Goal: Check status: Check status

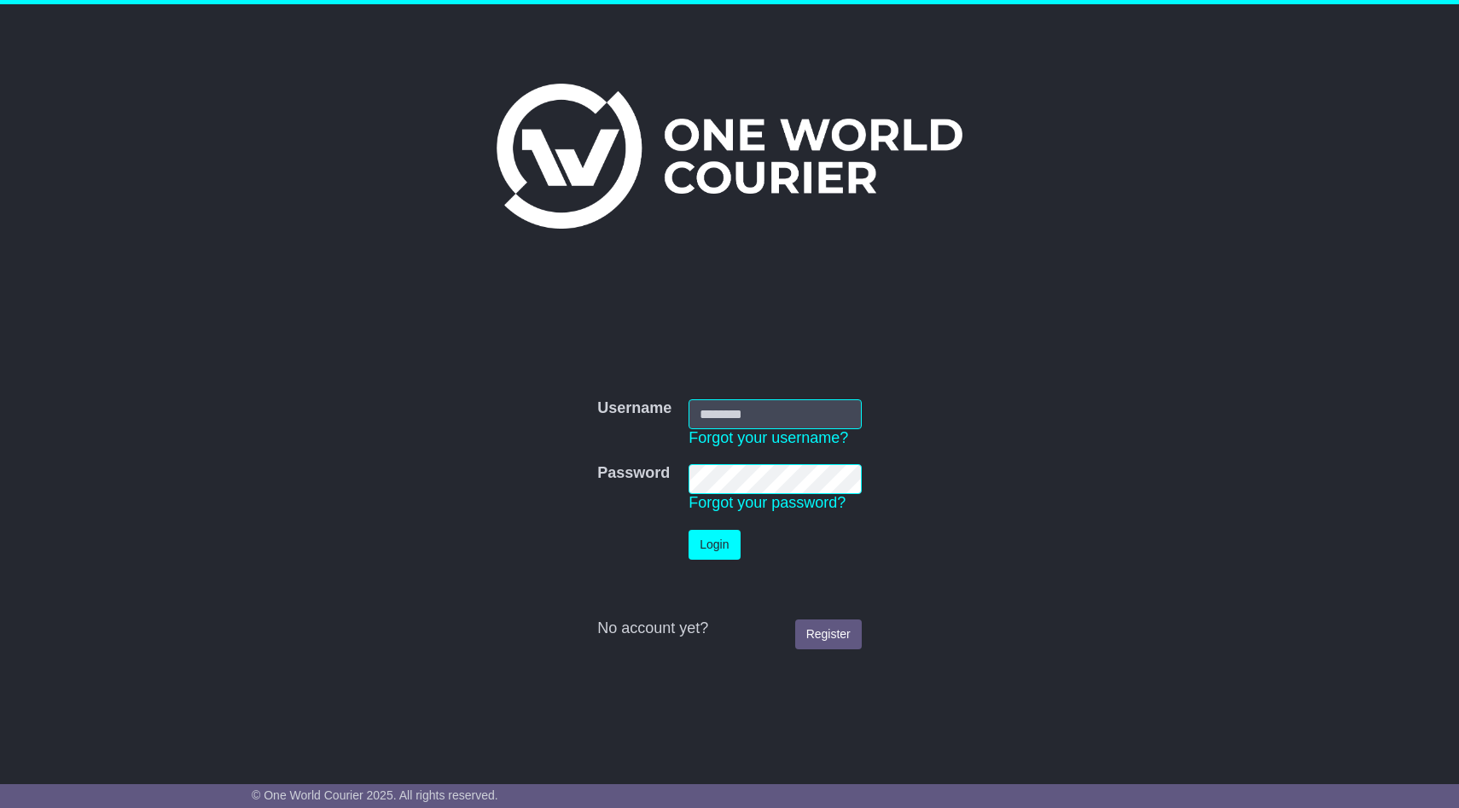
type input "**********"
click at [725, 550] on button "Login" at bounding box center [714, 545] width 51 height 30
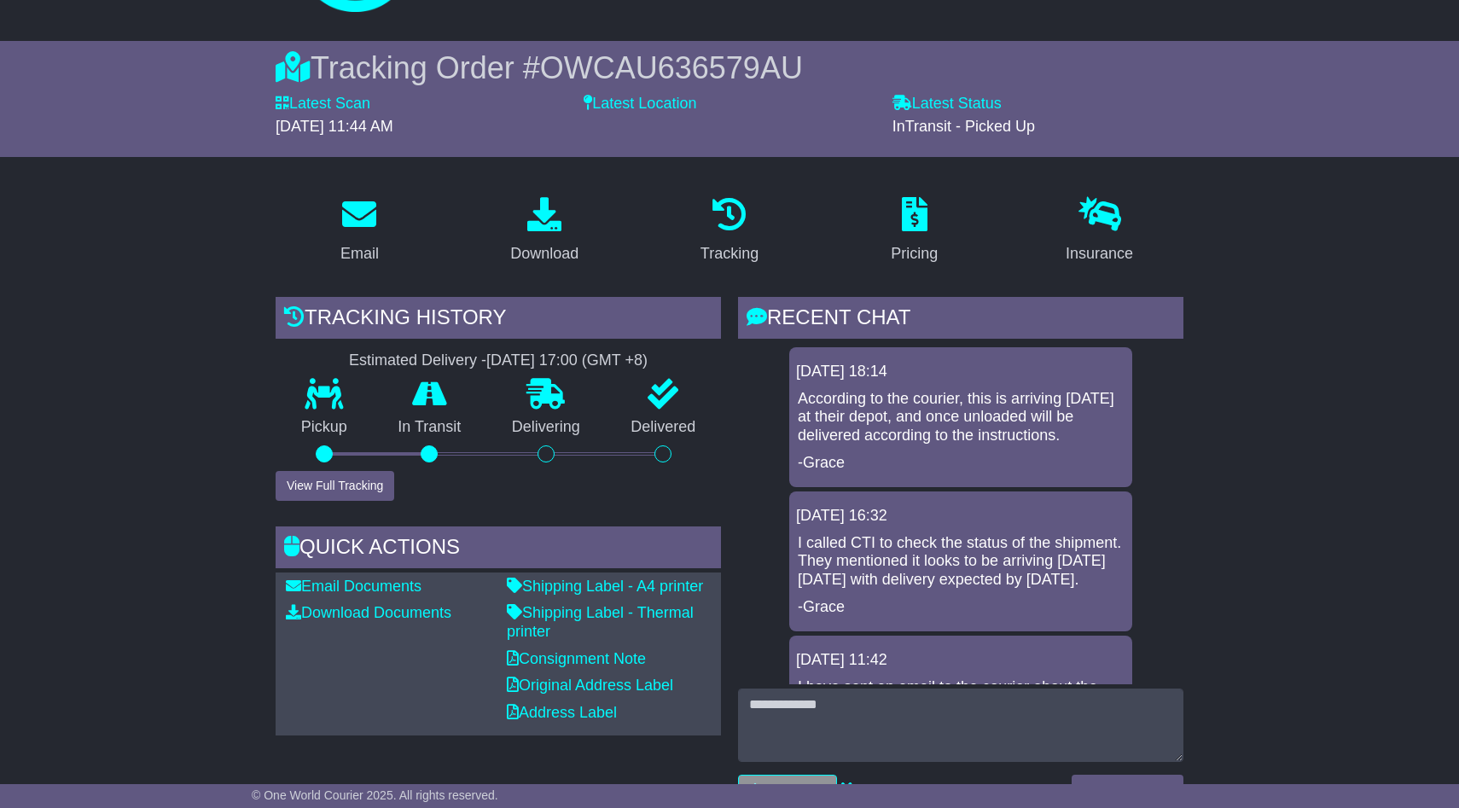
scroll to position [24, 0]
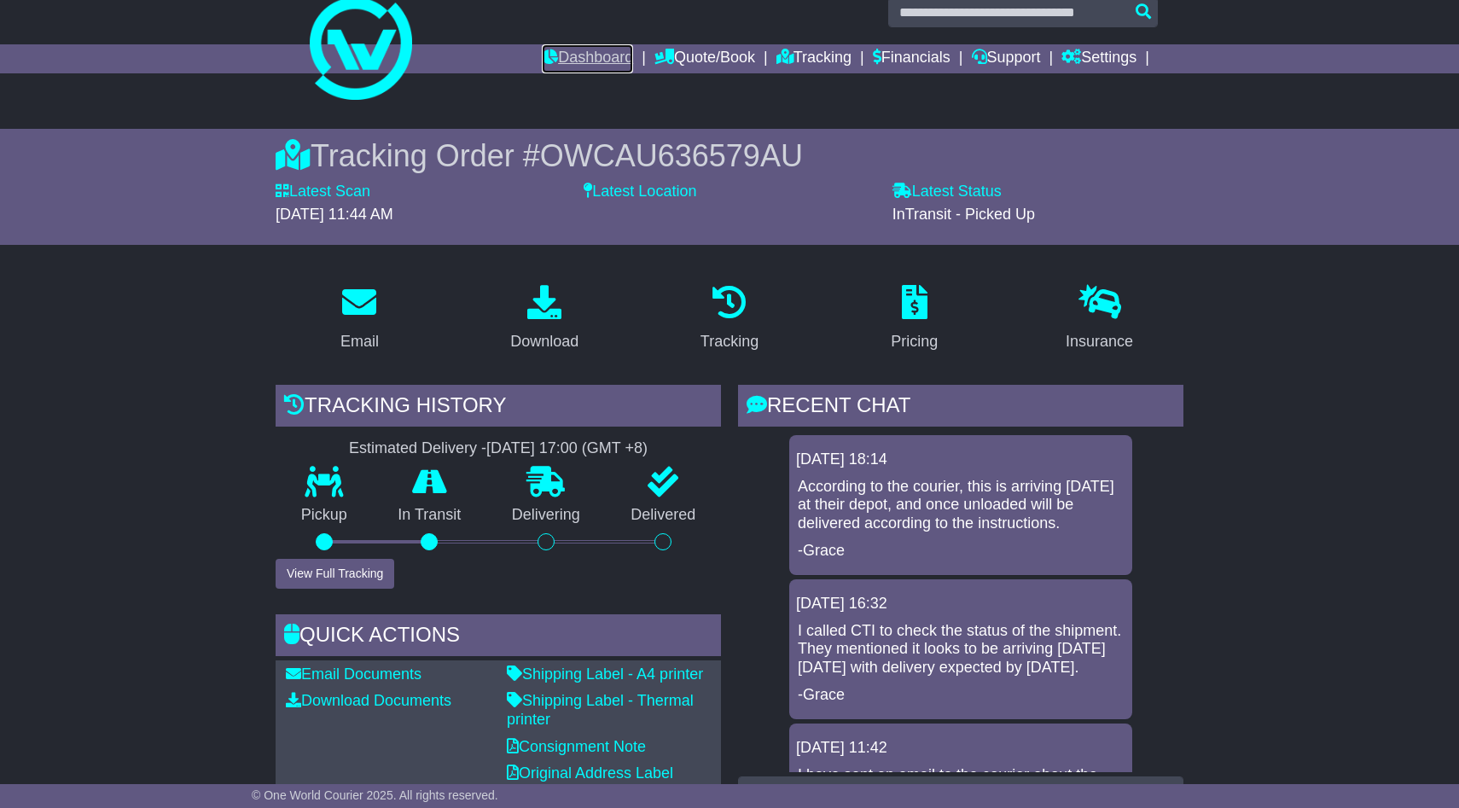
click at [572, 48] on link "Dashboard" at bounding box center [587, 58] width 91 height 29
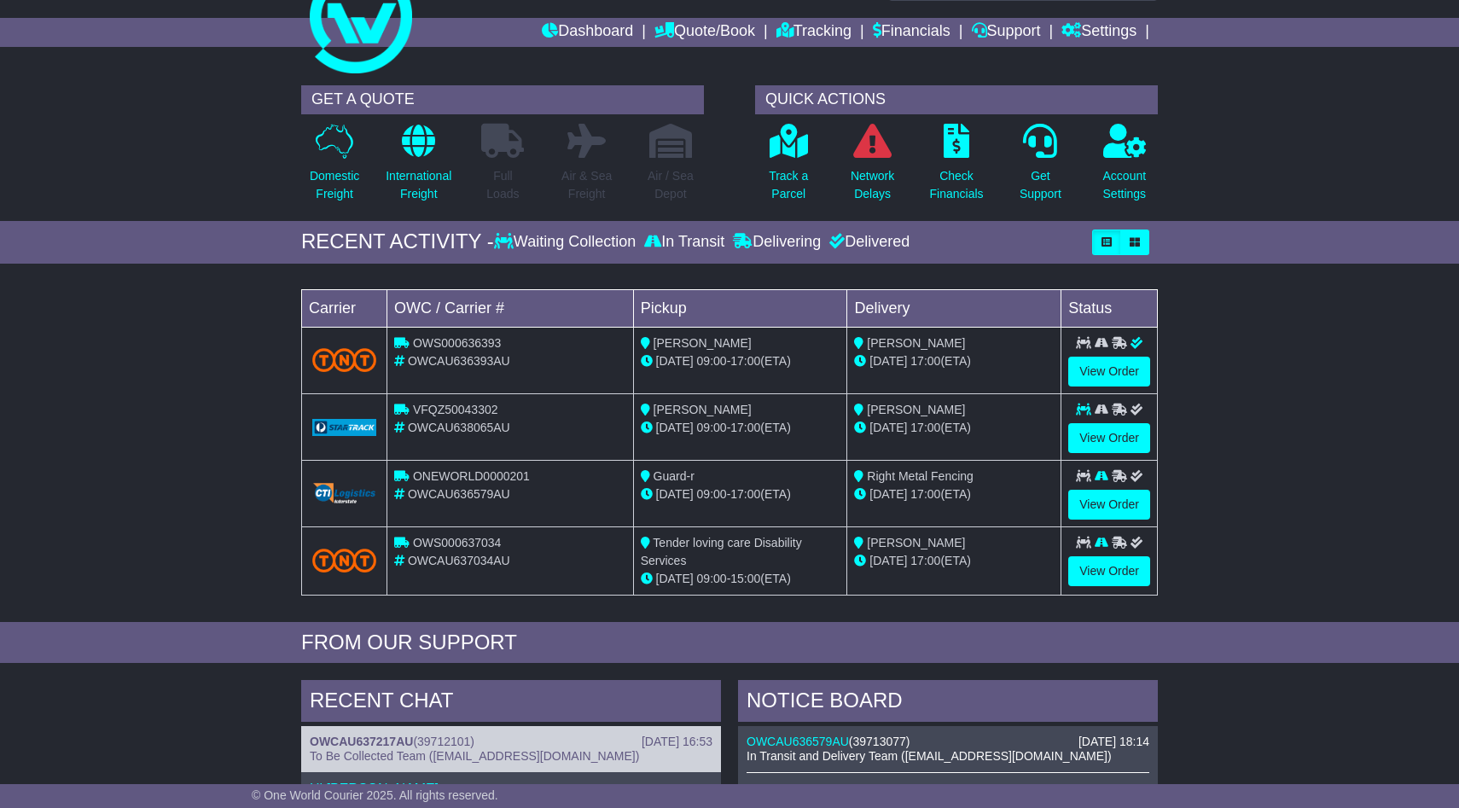
scroll to position [51, 0]
click at [1089, 501] on link "View Order" at bounding box center [1109, 504] width 82 height 30
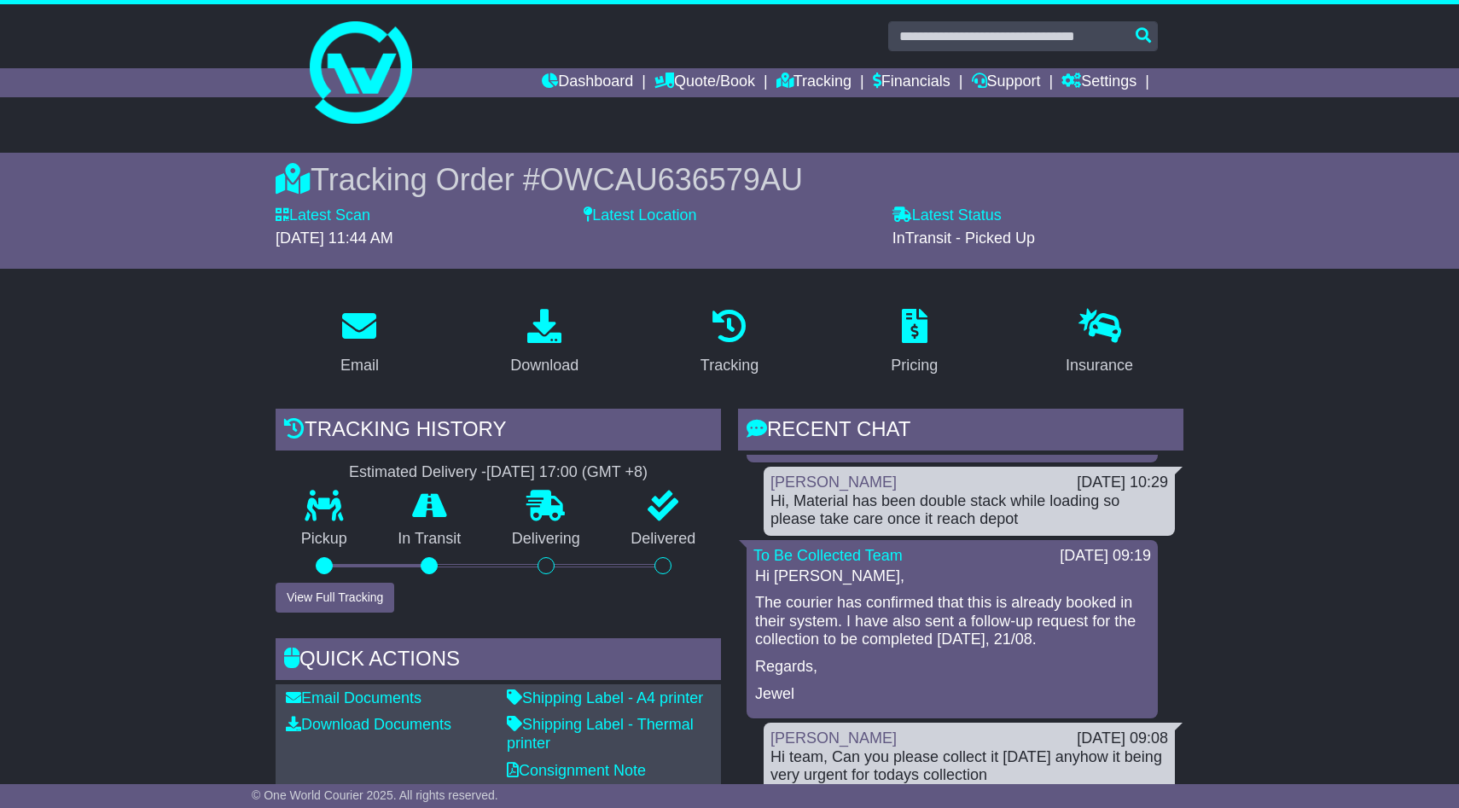
click at [451, 514] on p at bounding box center [430, 507] width 114 height 32
click at [434, 513] on icon at bounding box center [429, 506] width 35 height 31
click at [351, 521] on div "Pickup" at bounding box center [324, 537] width 97 height 92
click at [607, 79] on link "Dashboard" at bounding box center [587, 82] width 91 height 29
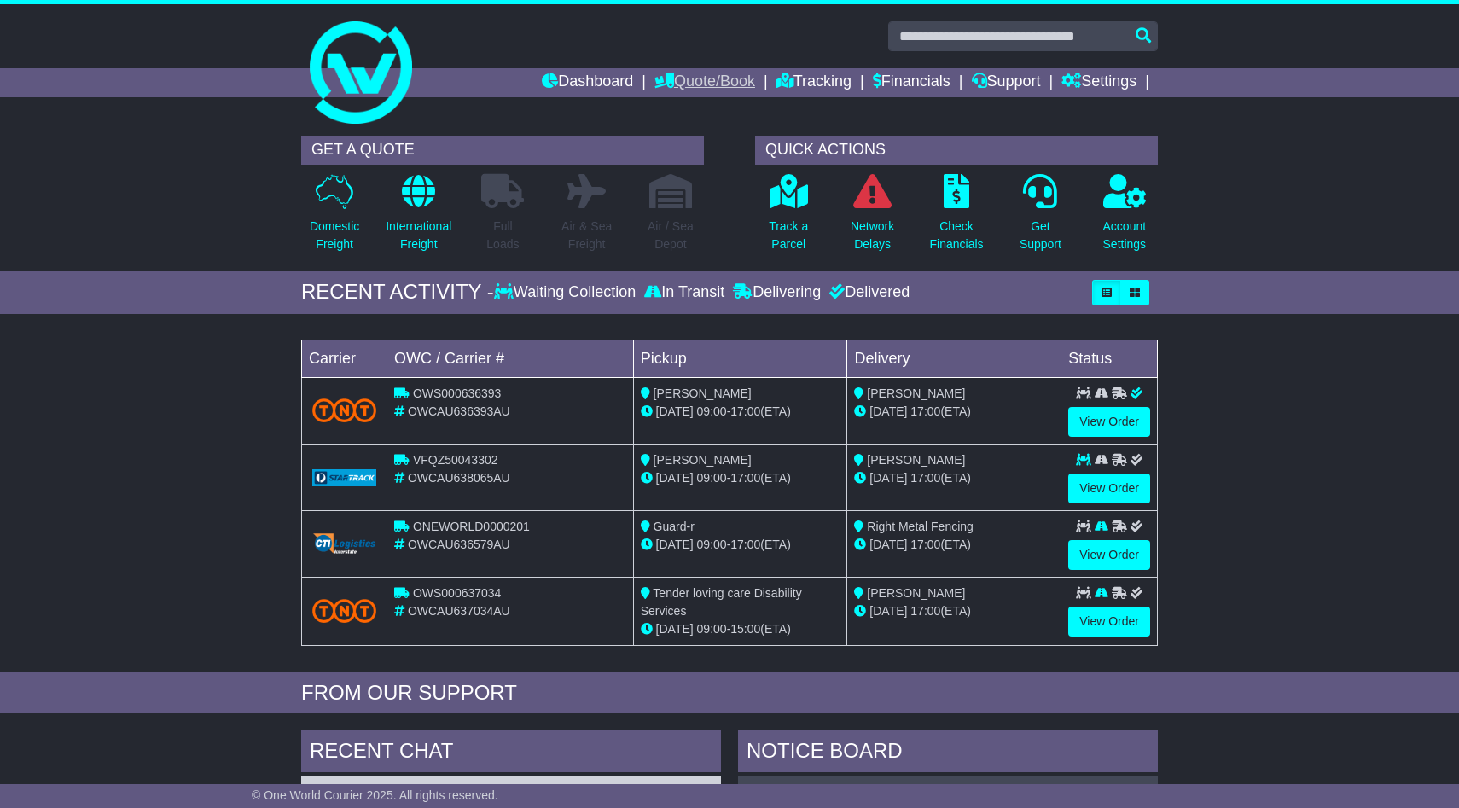
click at [708, 86] on link "Quote/Book" at bounding box center [704, 82] width 101 height 29
click at [782, 82] on link "Tracking" at bounding box center [813, 82] width 75 height 29
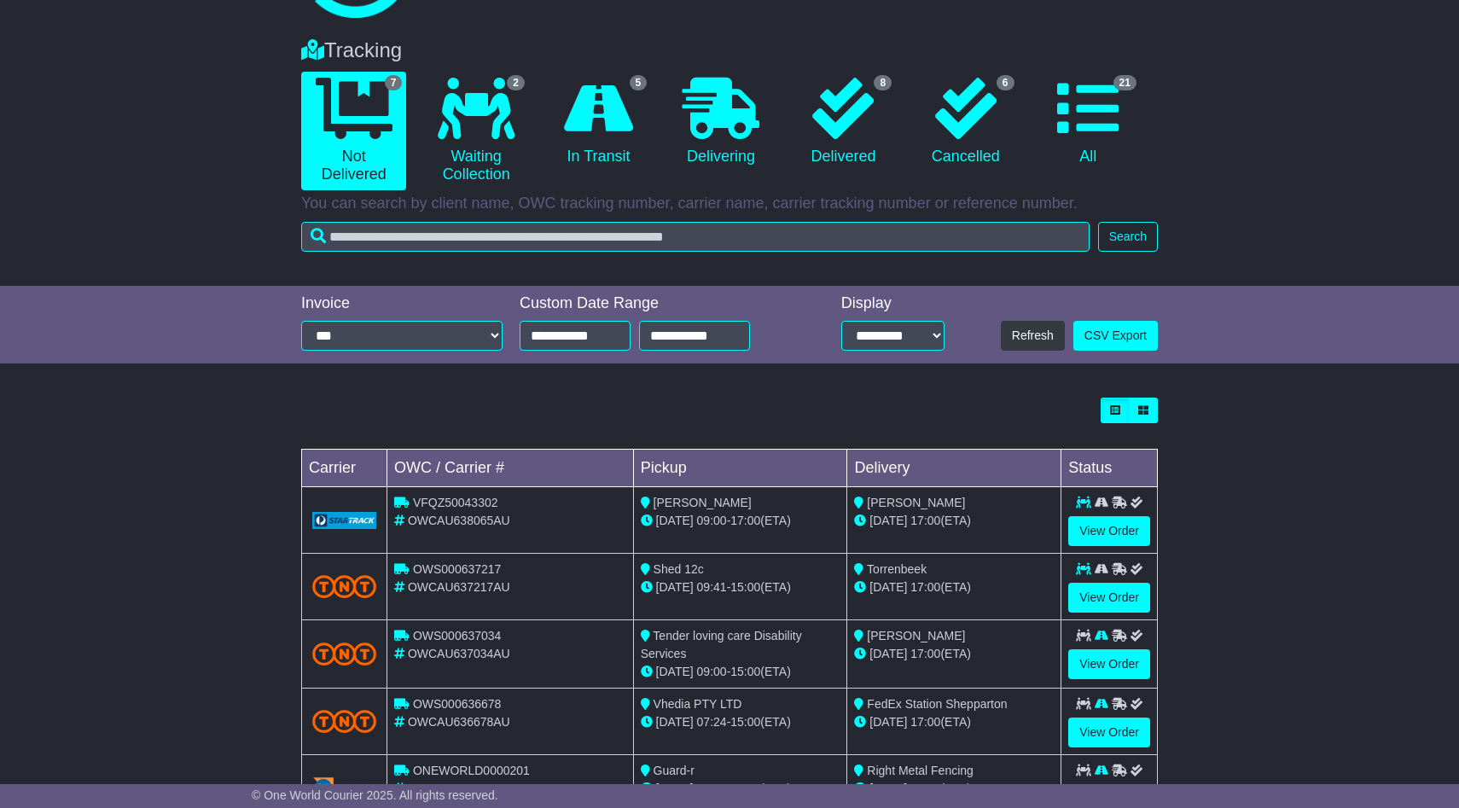
scroll to position [311, 0]
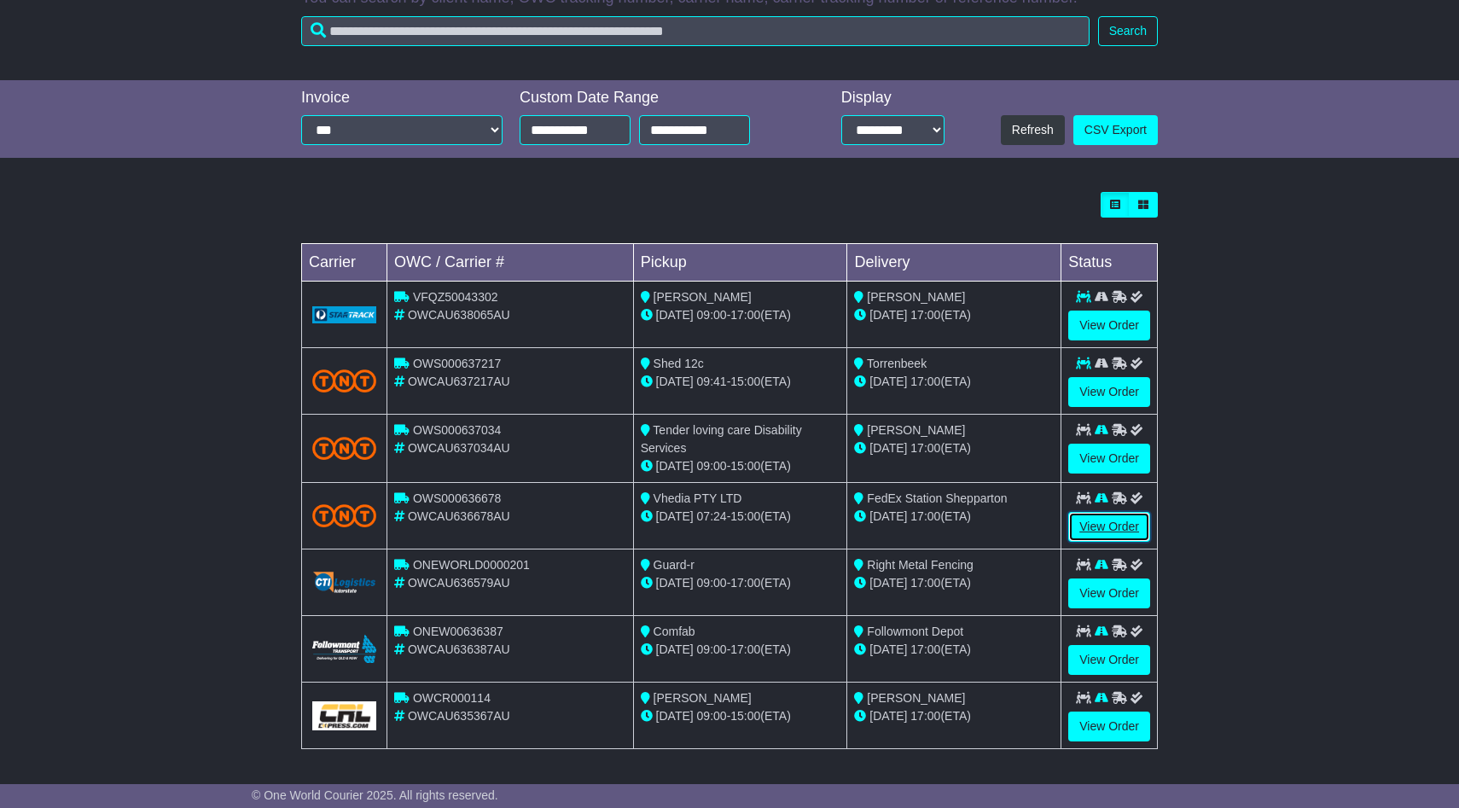
click at [1114, 522] on link "View Order" at bounding box center [1109, 527] width 82 height 30
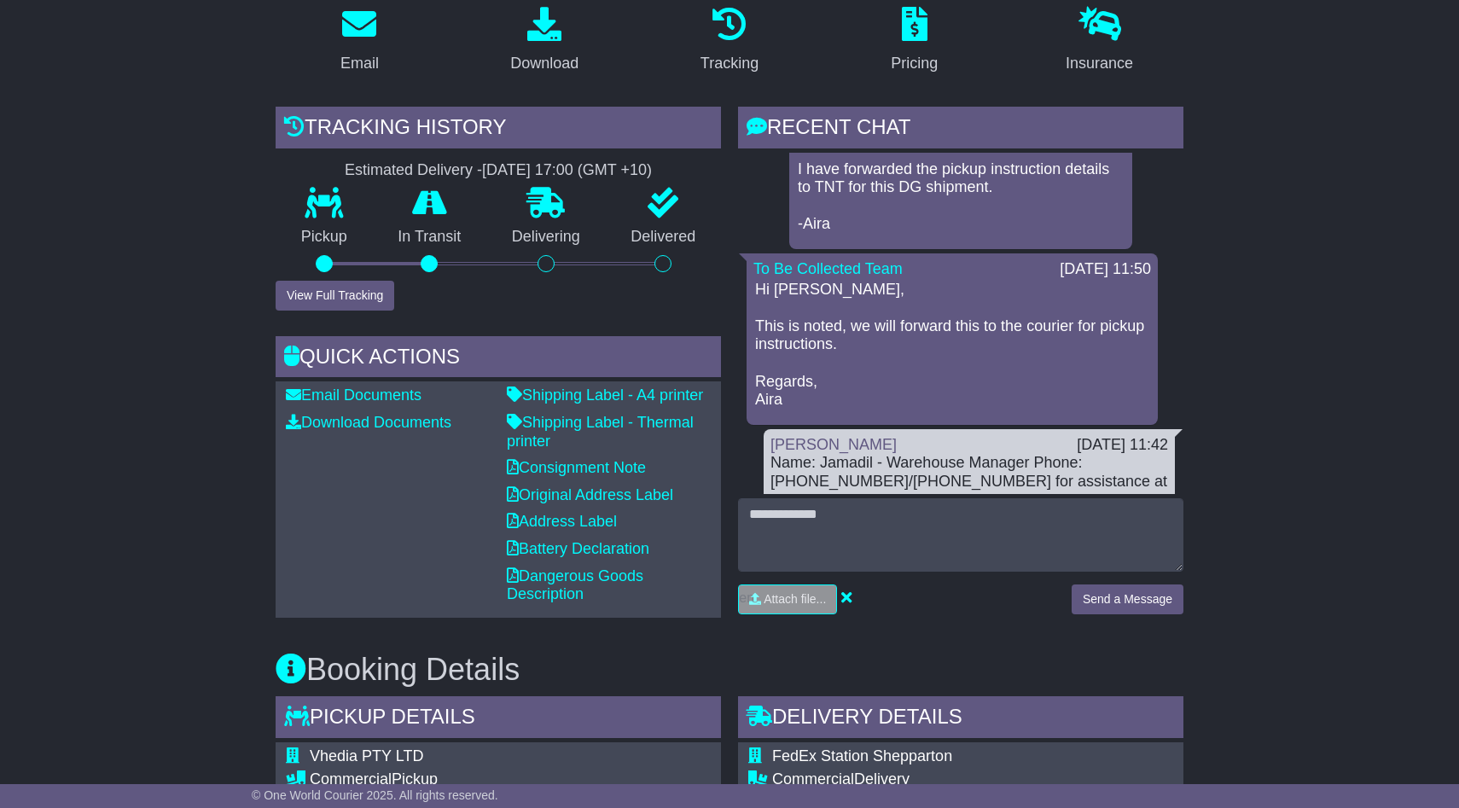
scroll to position [55, 0]
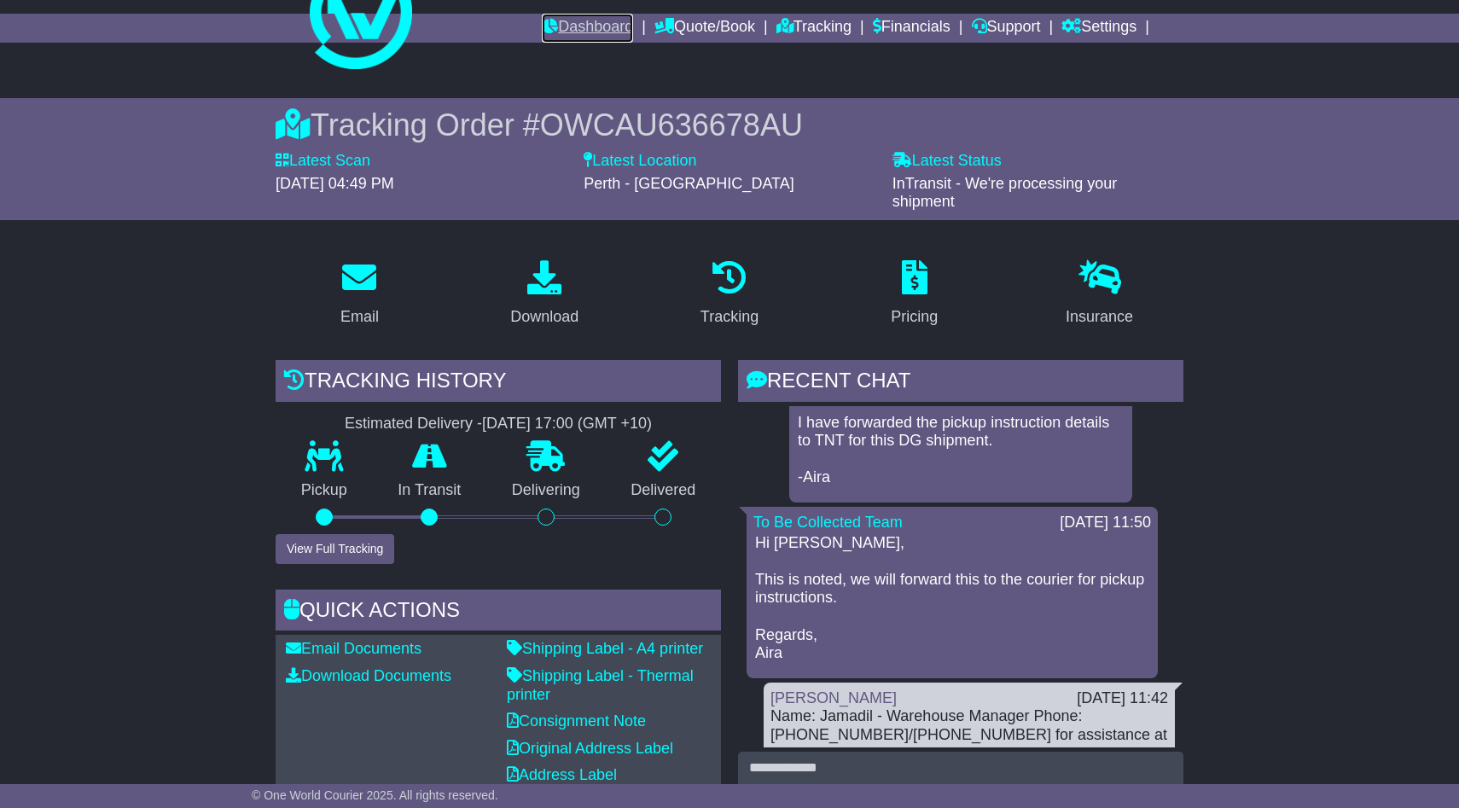
click at [551, 31] on link "Dashboard" at bounding box center [587, 28] width 91 height 29
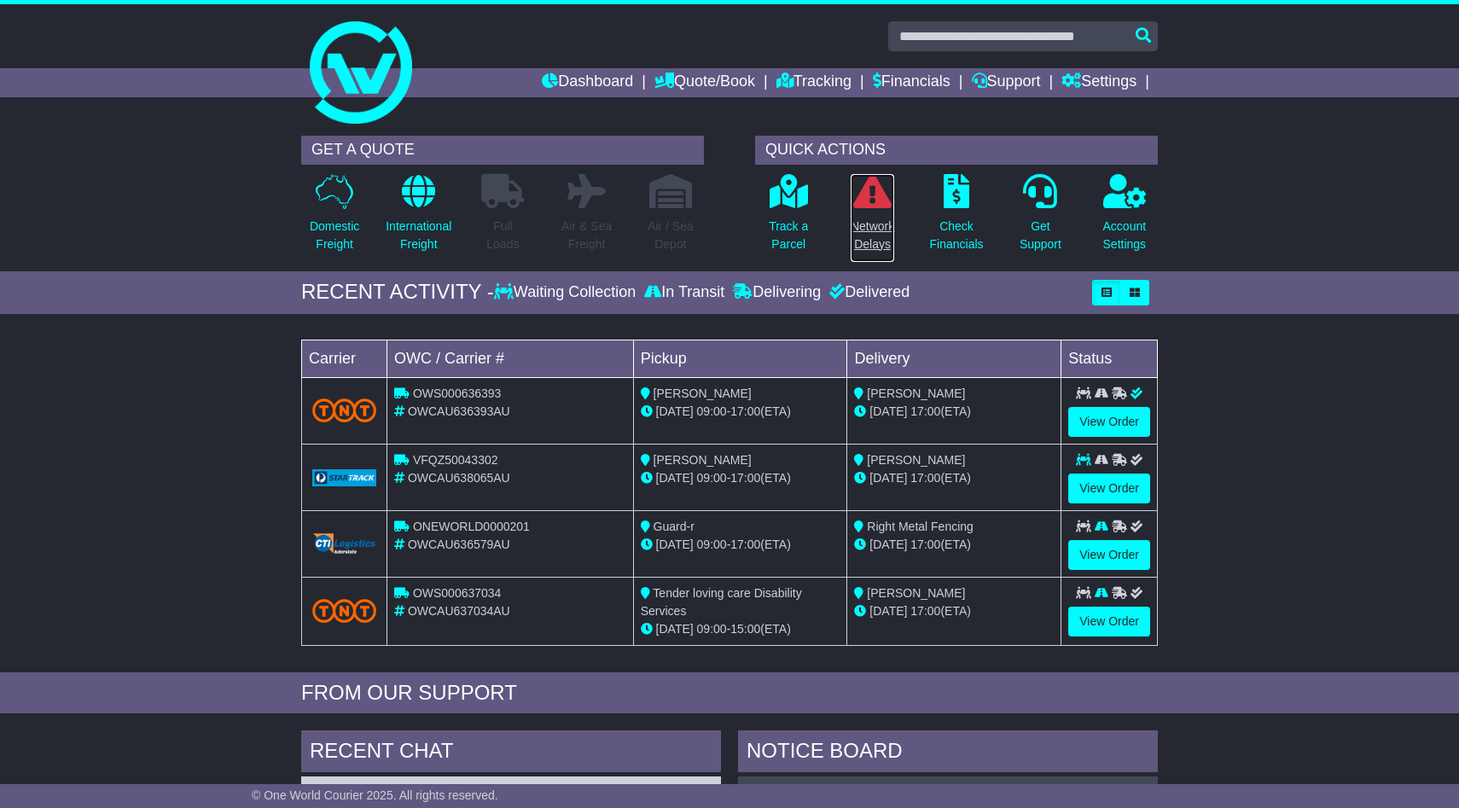
click at [890, 199] on icon at bounding box center [872, 191] width 38 height 34
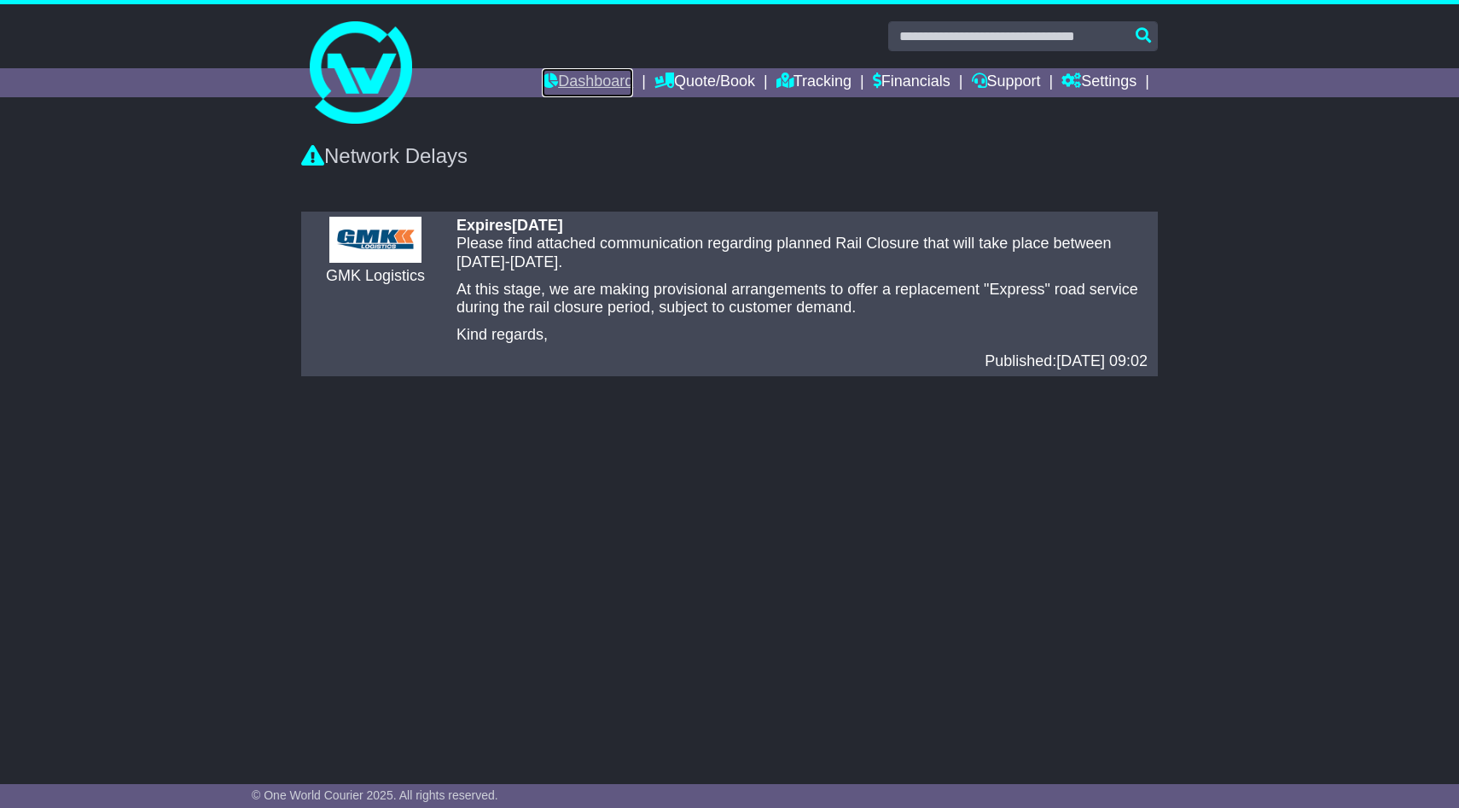
click at [563, 76] on link "Dashboard" at bounding box center [587, 82] width 91 height 29
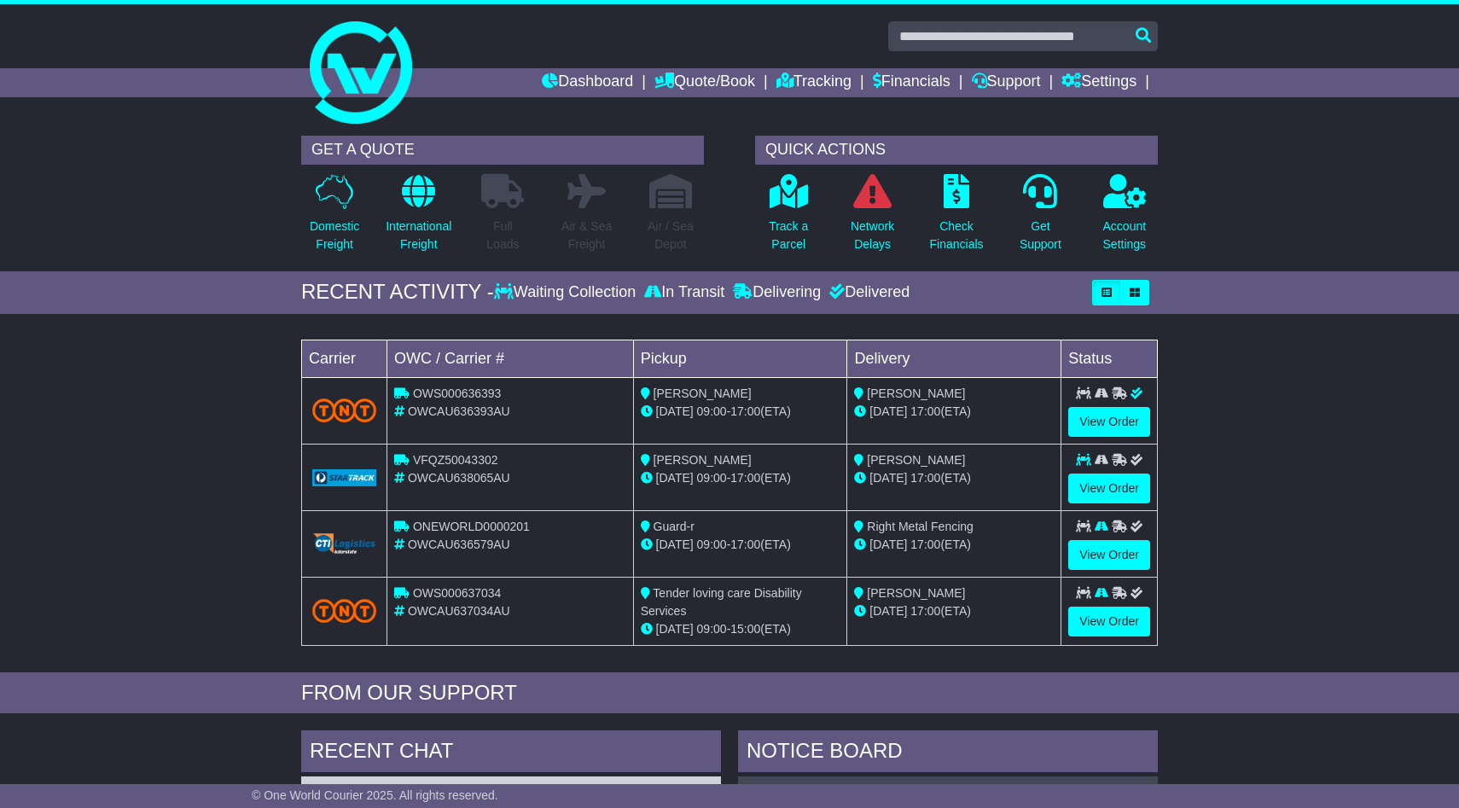
click at [767, 196] on div "Track a Parcel" at bounding box center [789, 218] width 84 height 90
click at [783, 196] on icon at bounding box center [789, 191] width 38 height 34
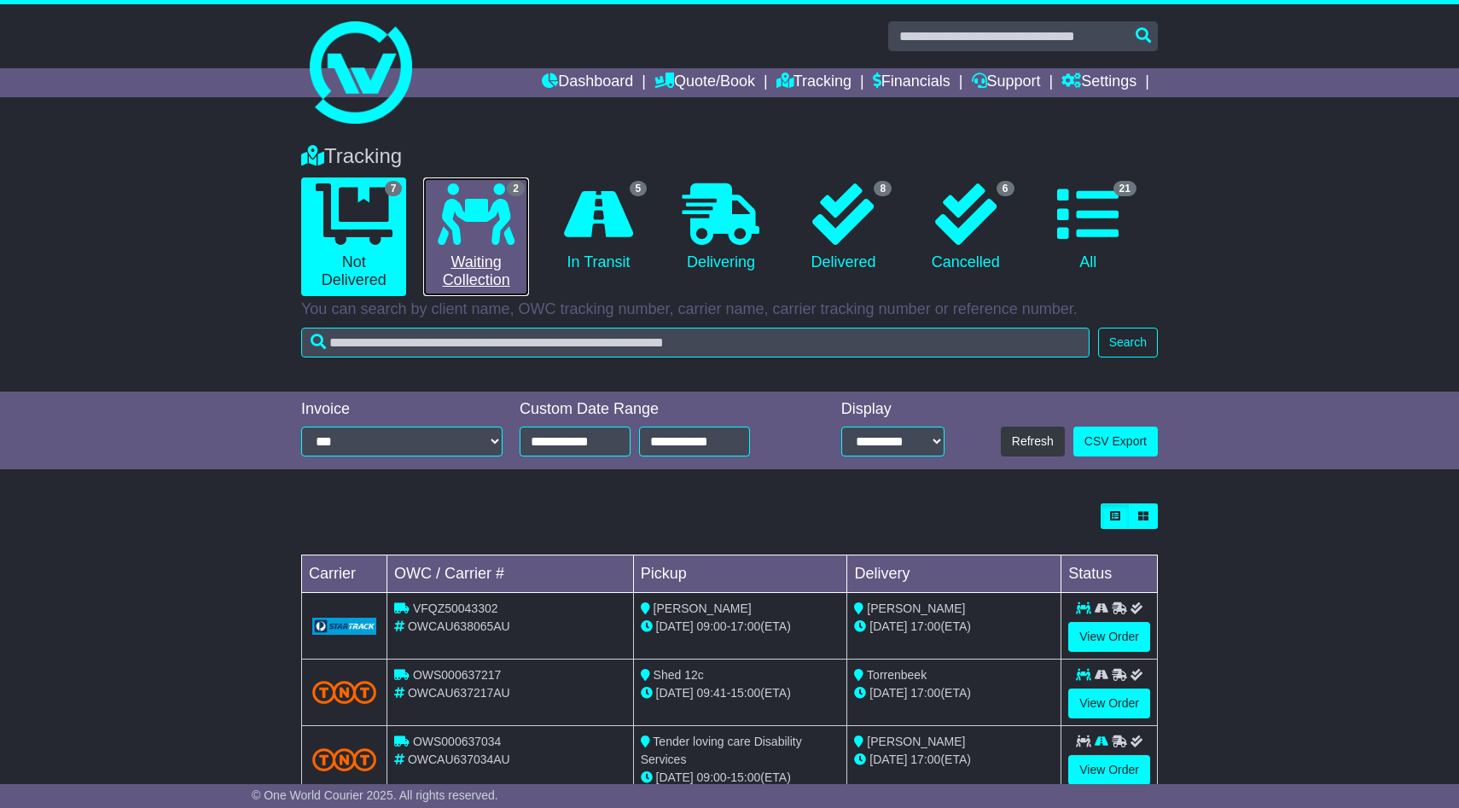
click at [500, 206] on icon at bounding box center [476, 213] width 77 height 61
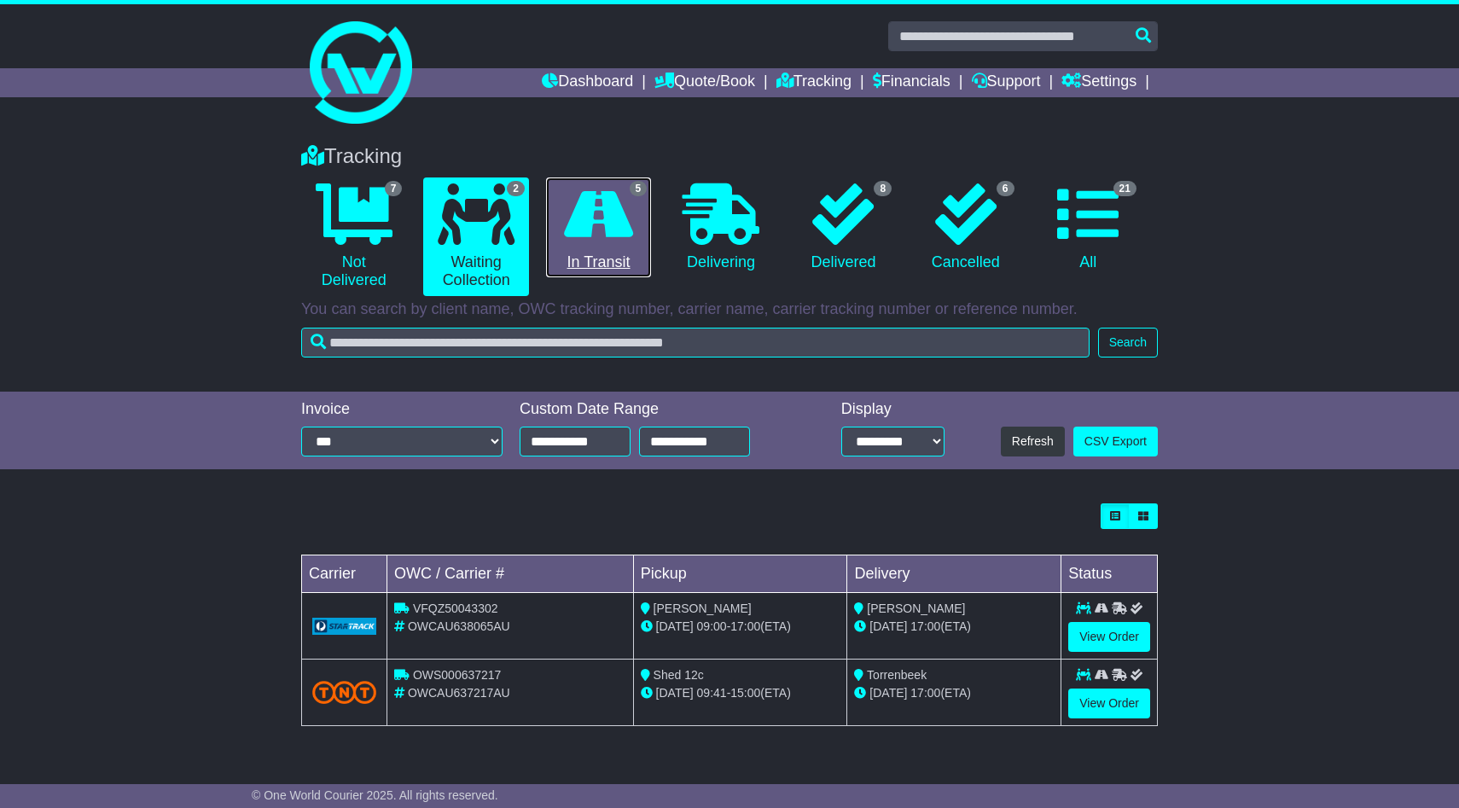
click at [589, 224] on icon at bounding box center [598, 213] width 69 height 61
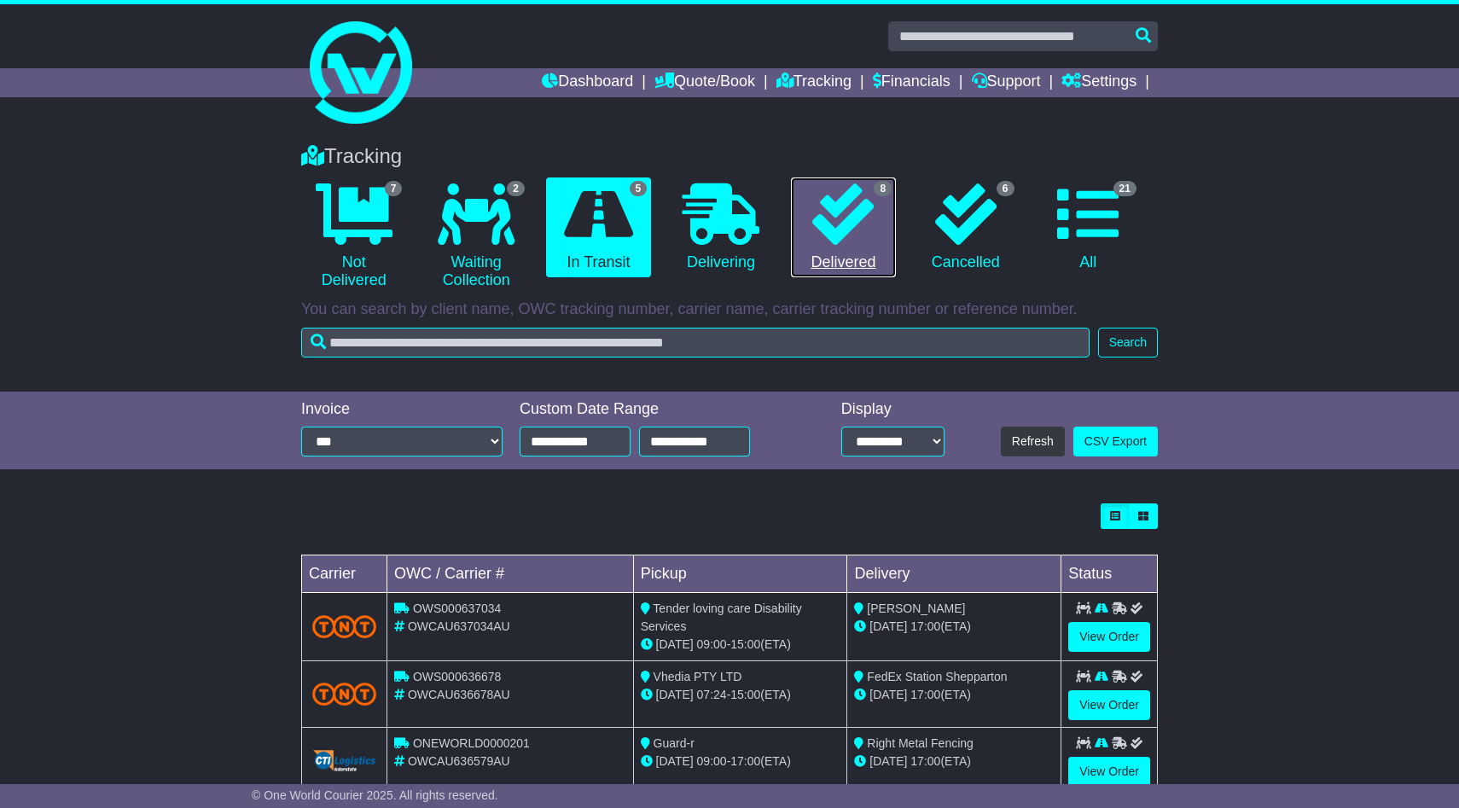
click at [812, 236] on icon at bounding box center [842, 213] width 61 height 61
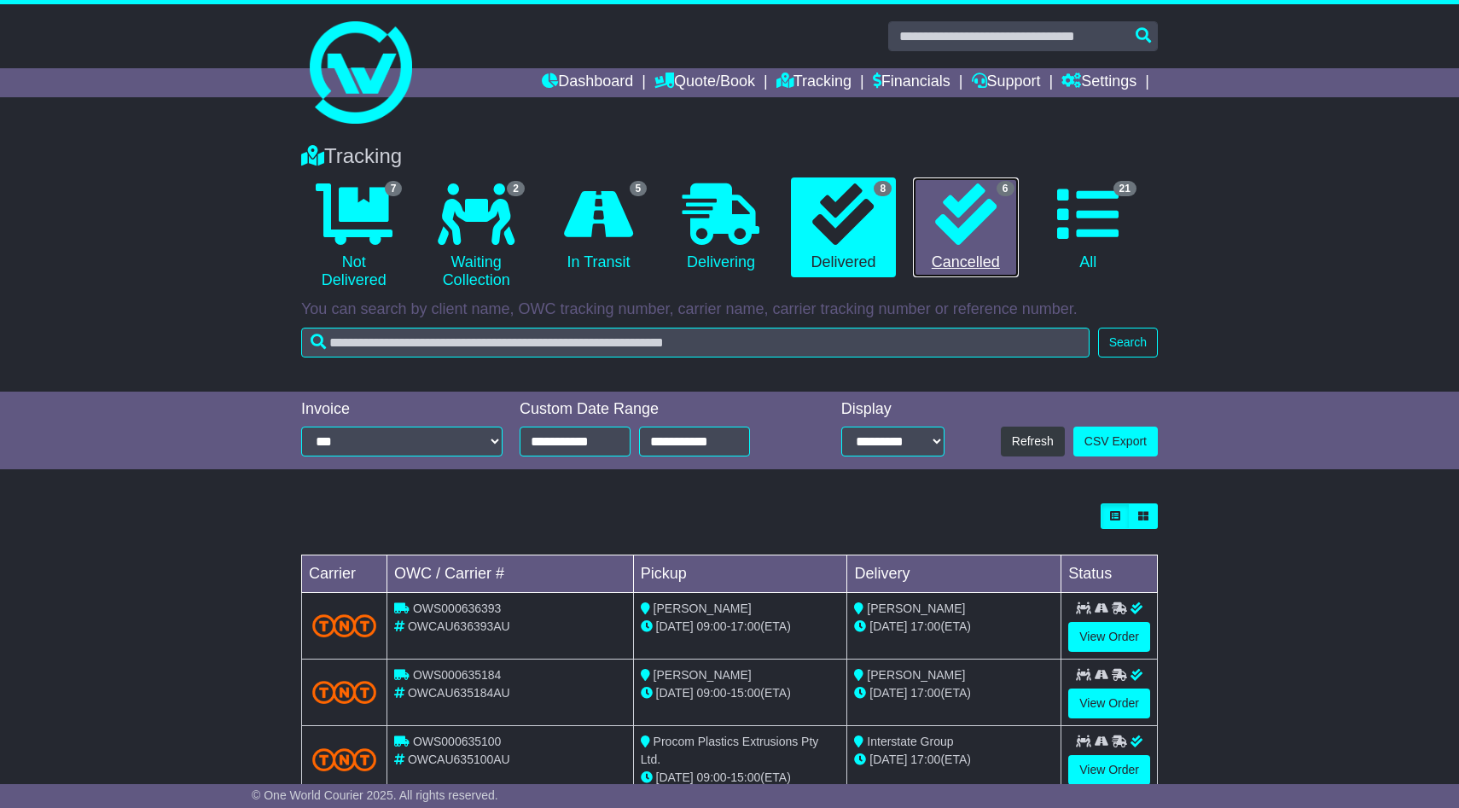
click at [994, 187] on icon at bounding box center [965, 213] width 61 height 61
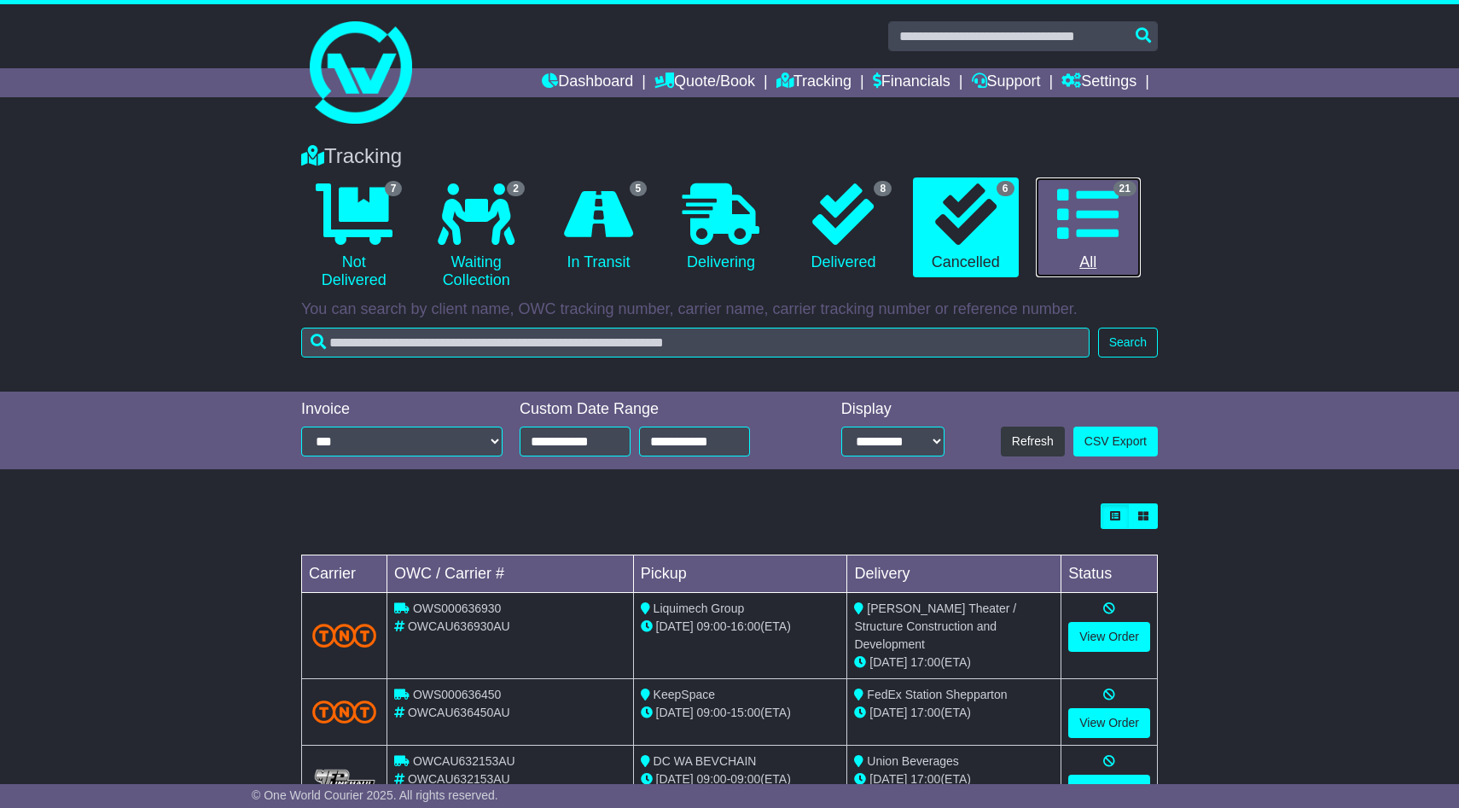
click at [1087, 195] on icon at bounding box center [1087, 213] width 61 height 61
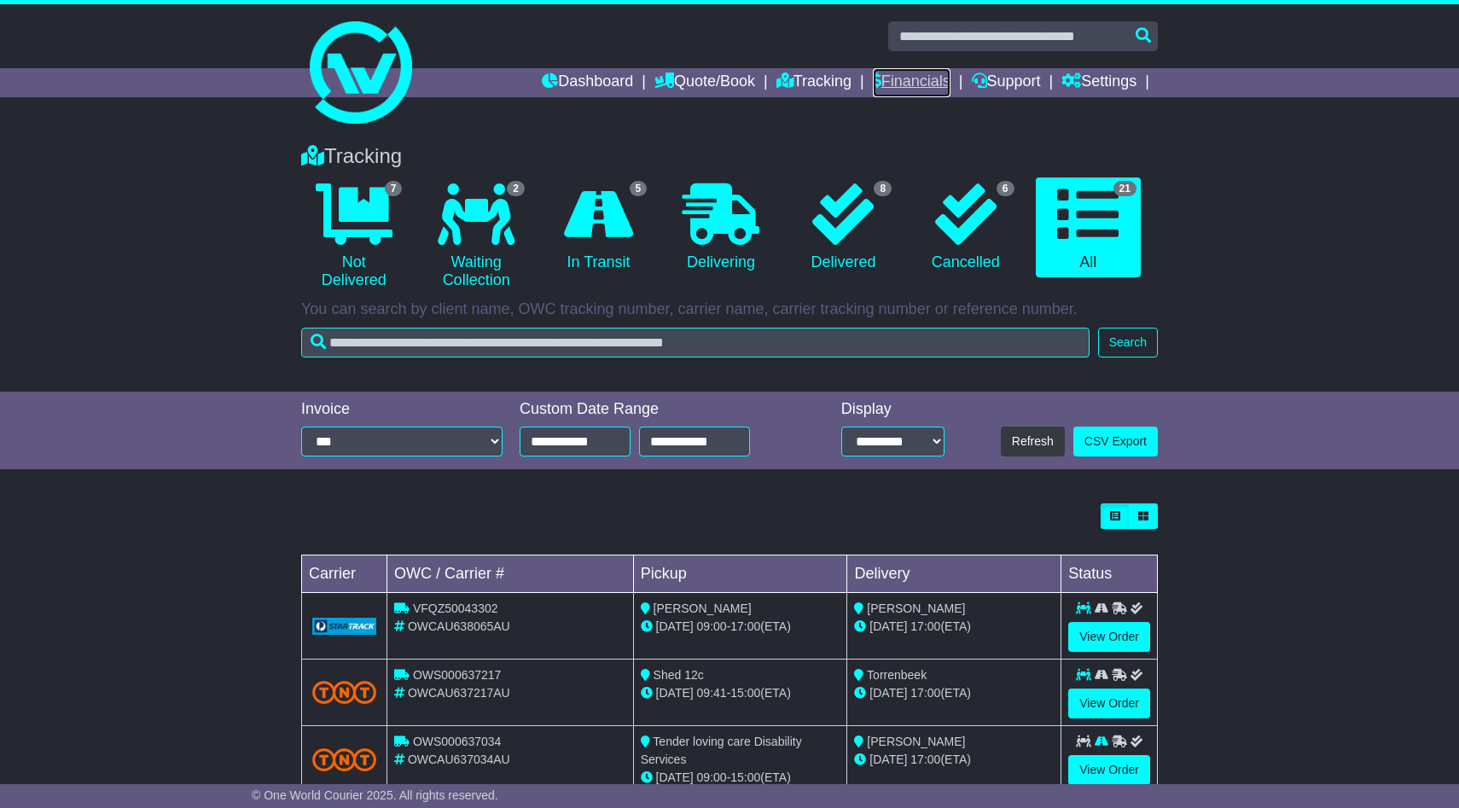
click at [916, 88] on link "Financials" at bounding box center [912, 82] width 78 height 29
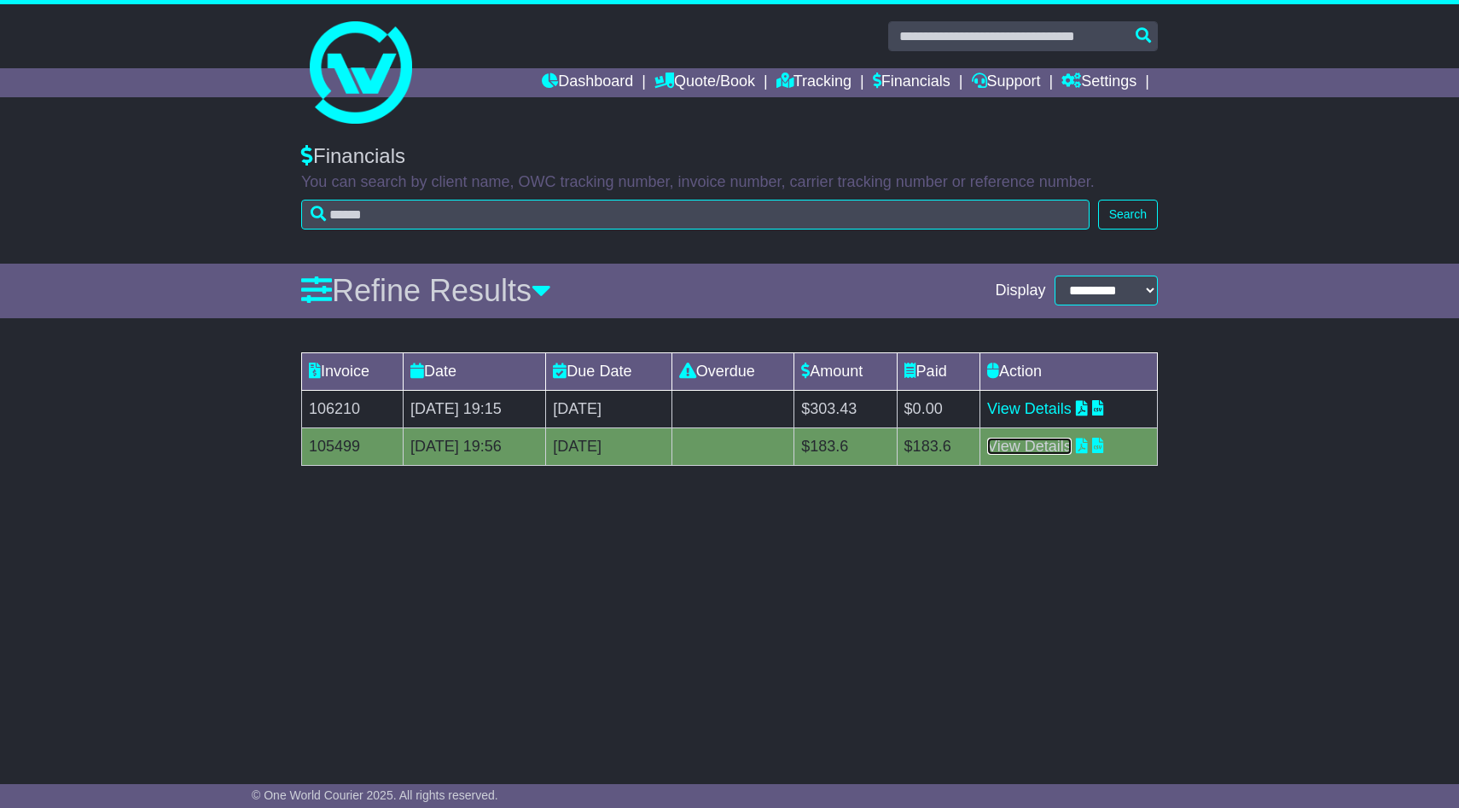
click at [1039, 444] on link "View Details" at bounding box center [1029, 446] width 84 height 17
